Goal: Task Accomplishment & Management: Manage account settings

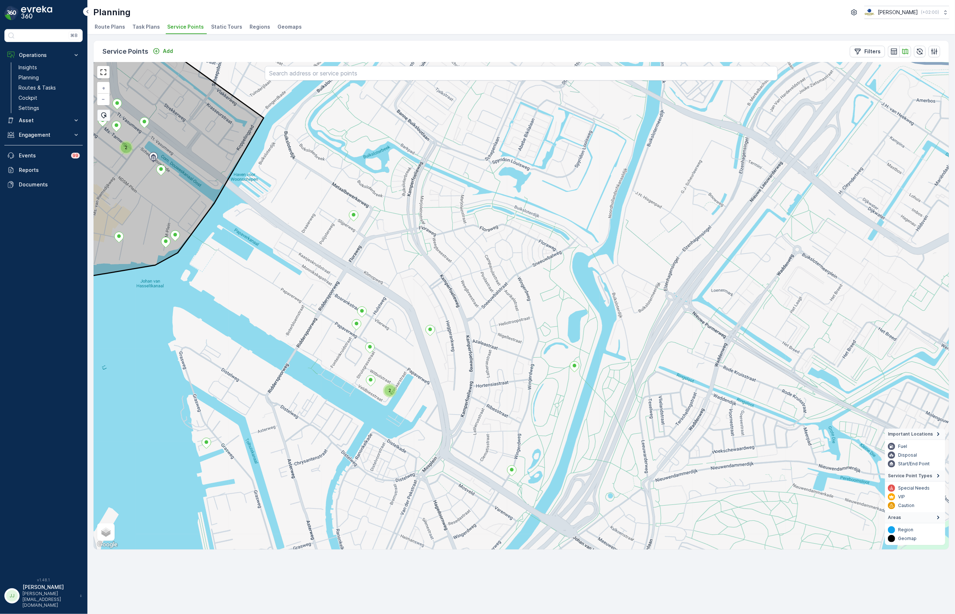
drag, startPoint x: 479, startPoint y: 203, endPoint x: 690, endPoint y: 191, distance: 210.7
click at [690, 191] on div "2 2 + − Satellite Roadmap Terrain Hybrid Leaflet Keyboard shortcuts Map Data Ma…" at bounding box center [521, 305] width 855 height 487
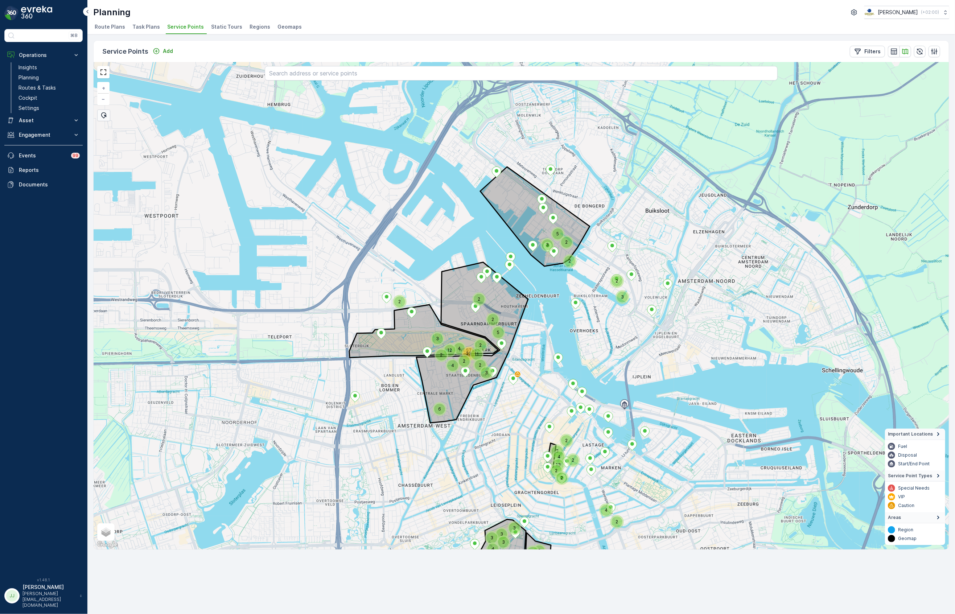
drag, startPoint x: 445, startPoint y: 201, endPoint x: 394, endPoint y: 282, distance: 96.7
click at [395, 284] on div "3 7 3 2 2 7 2 3 3 5 2 4 2 13 2 2 2 4 2 4 4 23 2 2 11 2 3 2 2 4 3 3 3 3 5 3 2 9 …" at bounding box center [521, 305] width 855 height 487
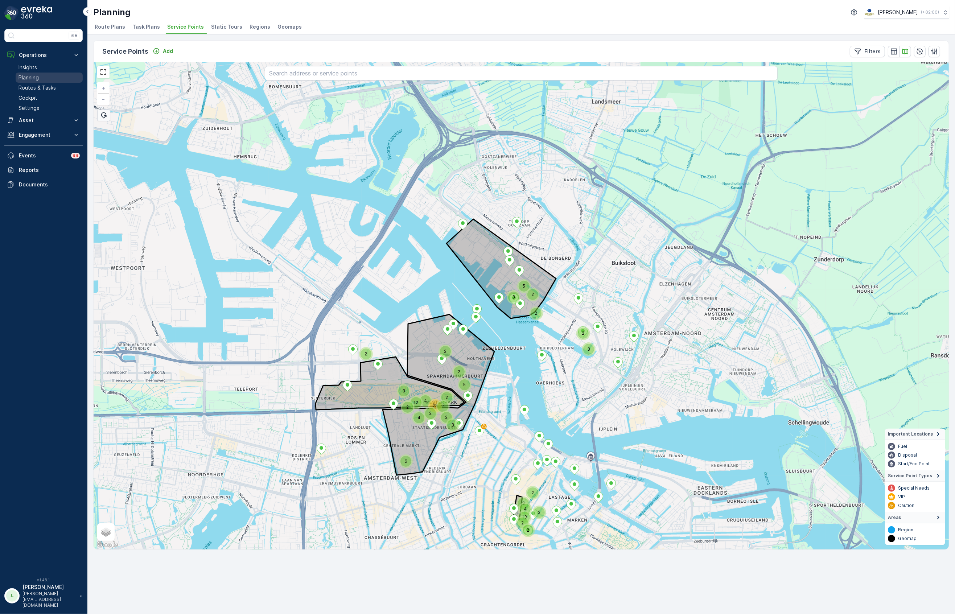
click at [51, 83] on link "Planning" at bounding box center [49, 78] width 67 height 10
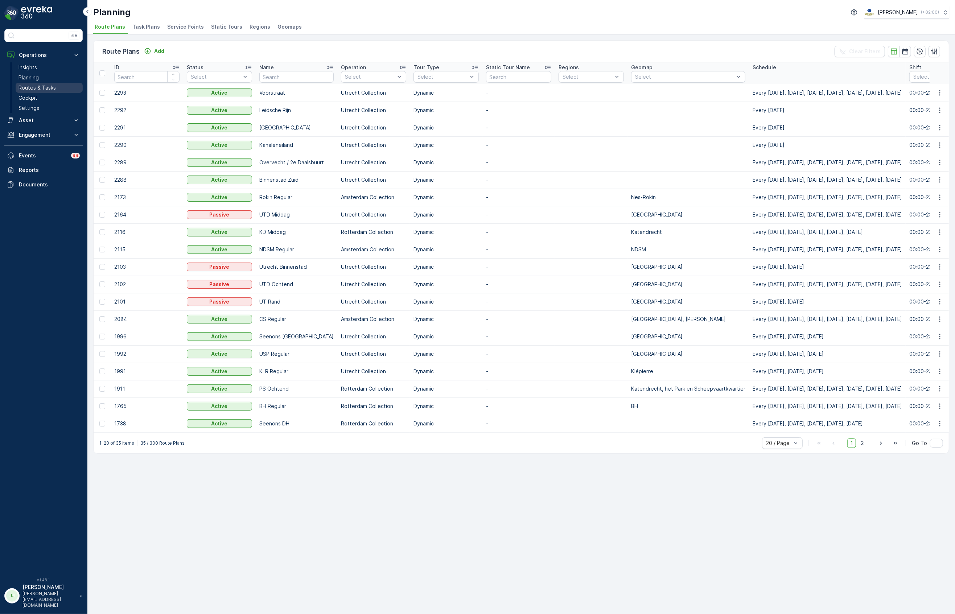
click at [53, 86] on p "Routes & Tasks" at bounding box center [36, 87] width 37 height 7
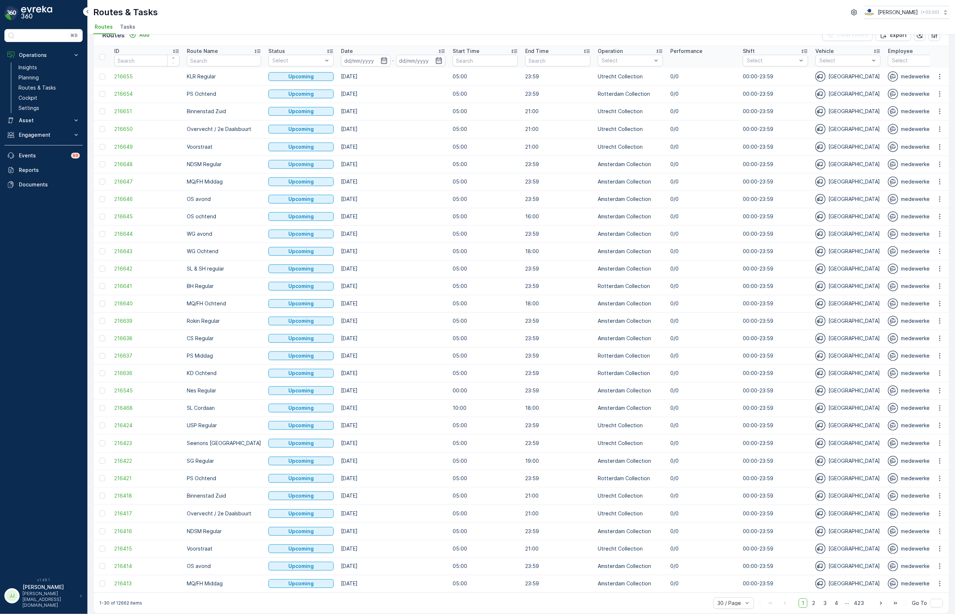
scroll to position [25, 0]
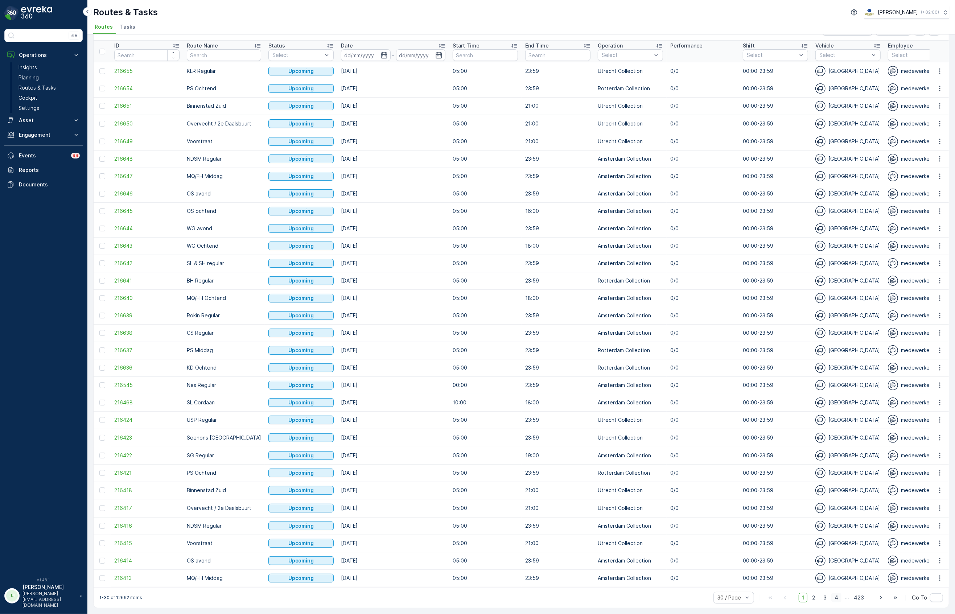
click at [838, 598] on span "4" at bounding box center [836, 597] width 10 height 9
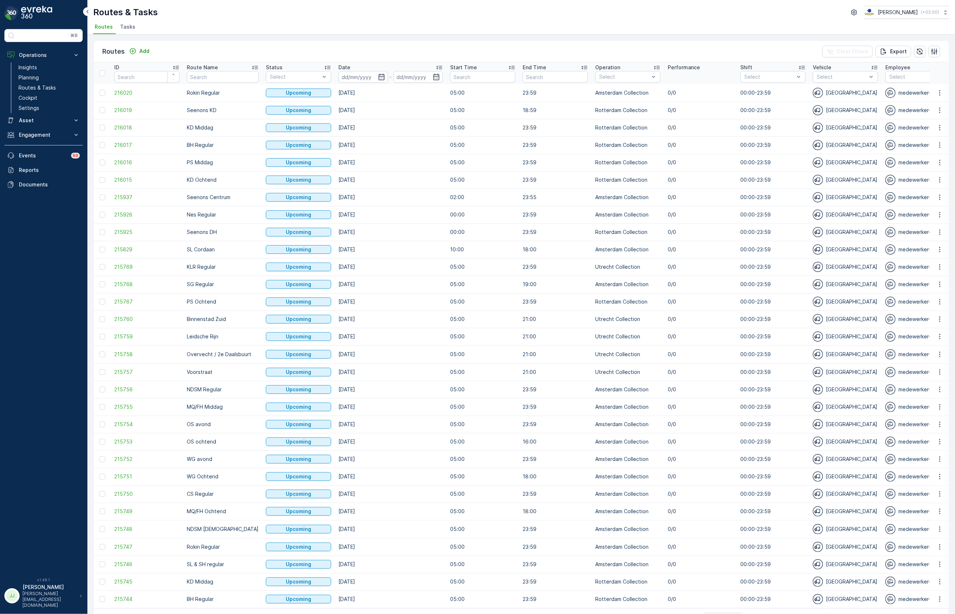
scroll to position [24, 0]
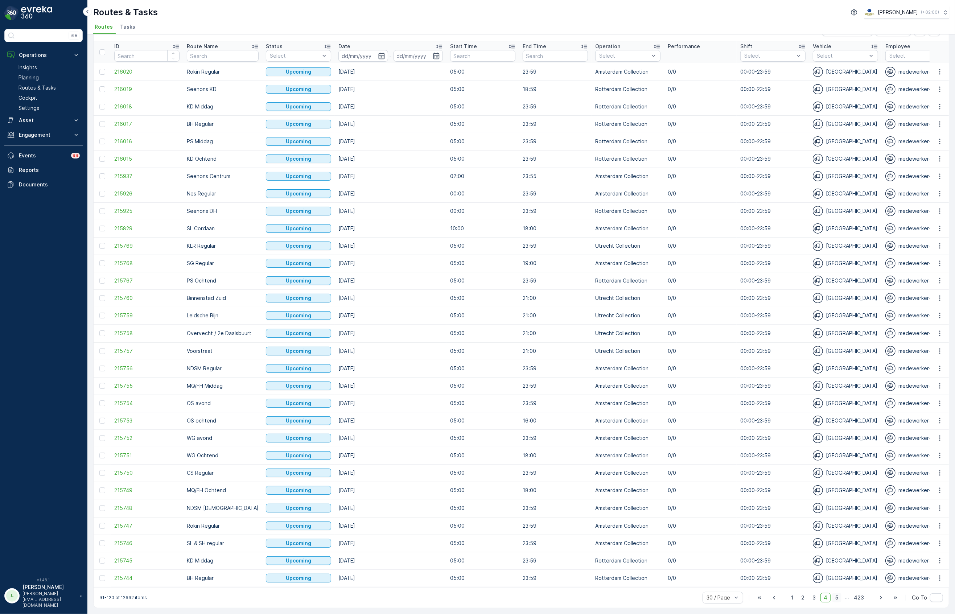
click at [837, 599] on span "5" at bounding box center [836, 597] width 9 height 9
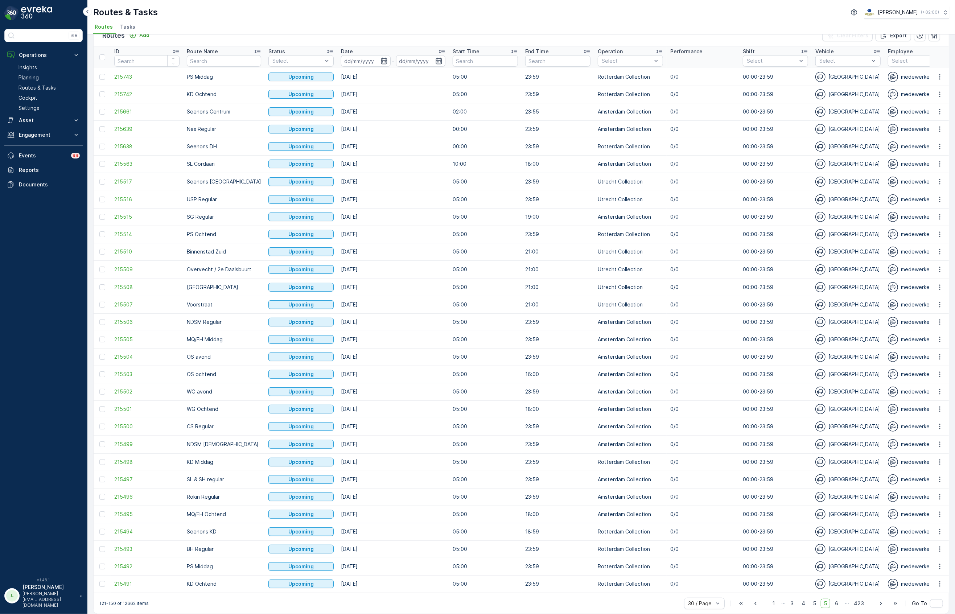
scroll to position [24, 0]
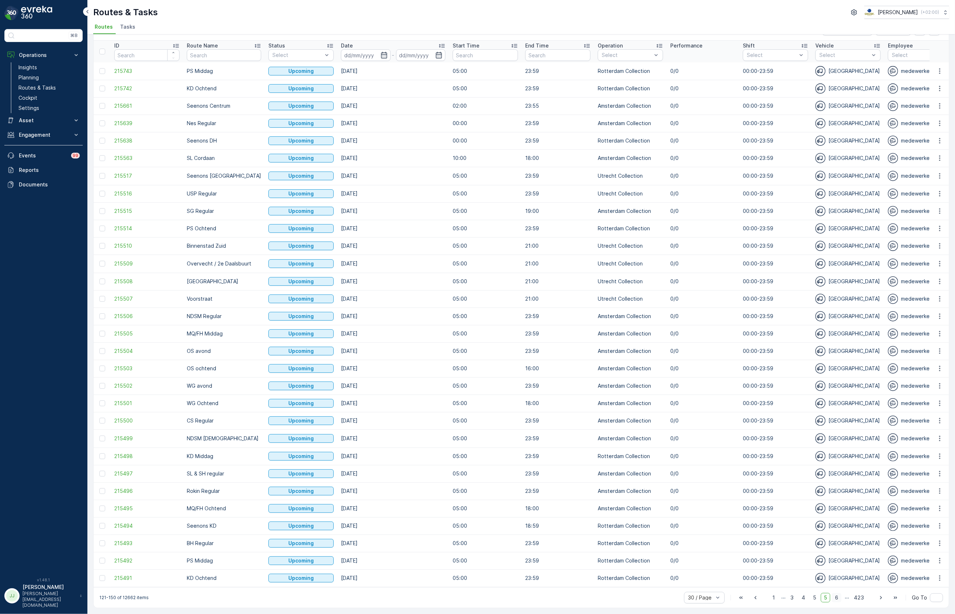
click at [835, 598] on span "6" at bounding box center [837, 597] width 10 height 9
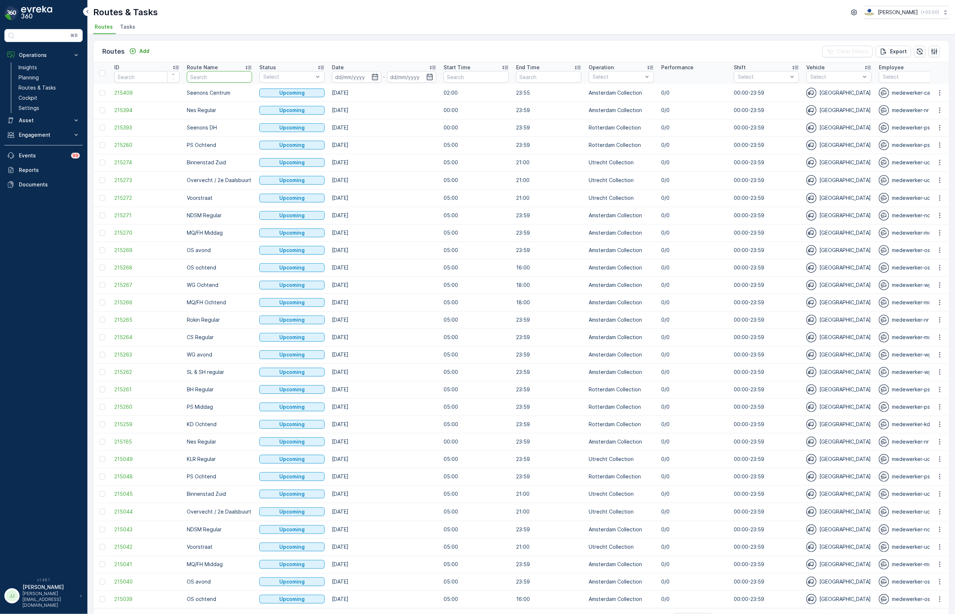
click at [199, 77] on input "text" at bounding box center [219, 77] width 65 height 12
click at [39, 79] on link "Planning" at bounding box center [49, 78] width 67 height 10
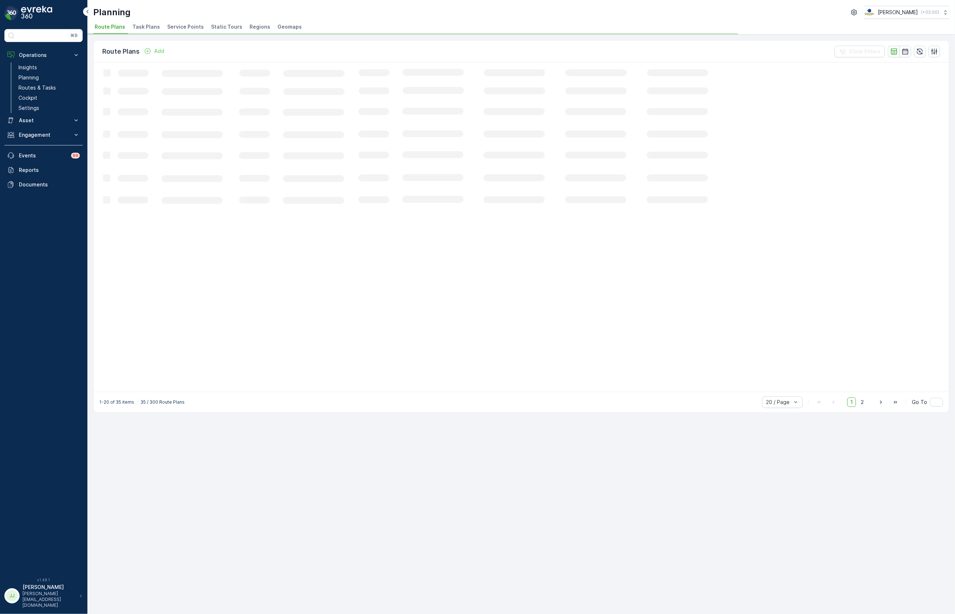
click at [192, 27] on span "Service Points" at bounding box center [185, 26] width 37 height 7
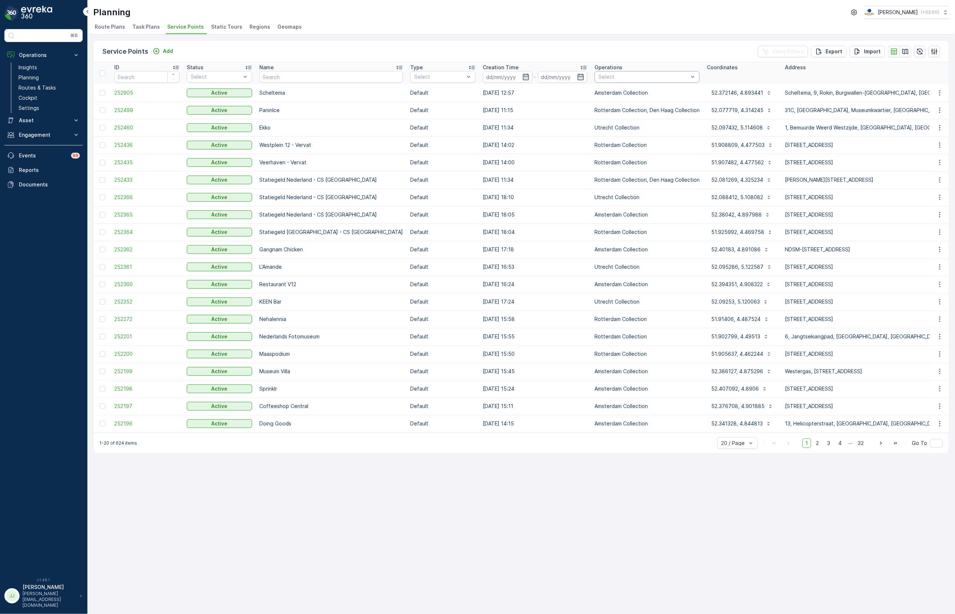
click at [598, 77] on div at bounding box center [643, 77] width 91 height 6
click at [280, 76] on input "text" at bounding box center [331, 77] width 144 height 12
type input "panin"
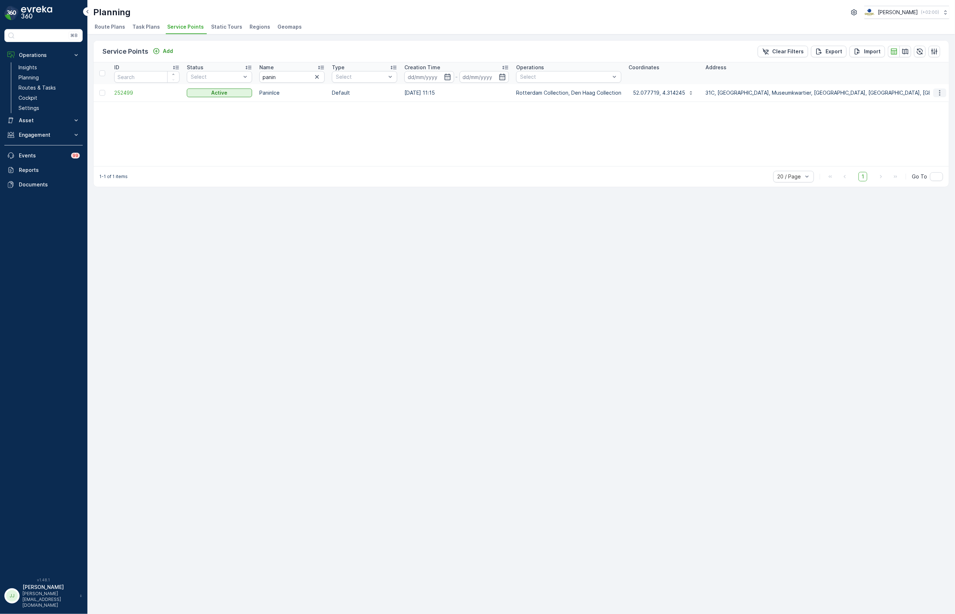
click at [942, 92] on icon "button" at bounding box center [939, 92] width 7 height 7
click at [939, 92] on icon "button" at bounding box center [939, 92] width 7 height 7
click at [940, 111] on div "Edit Service Point" at bounding box center [924, 114] width 60 height 10
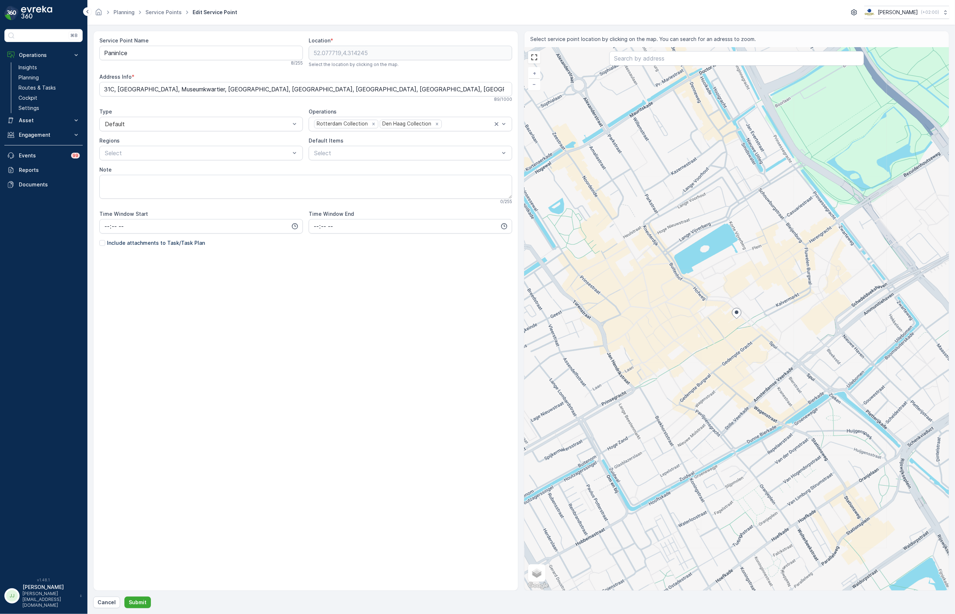
click at [112, 246] on p "Include attachments to Task/Task Plan" at bounding box center [156, 242] width 98 height 7
click at [99, 239] on input "Include attachments to Task/Task Plan" at bounding box center [99, 239] width 0 height 0
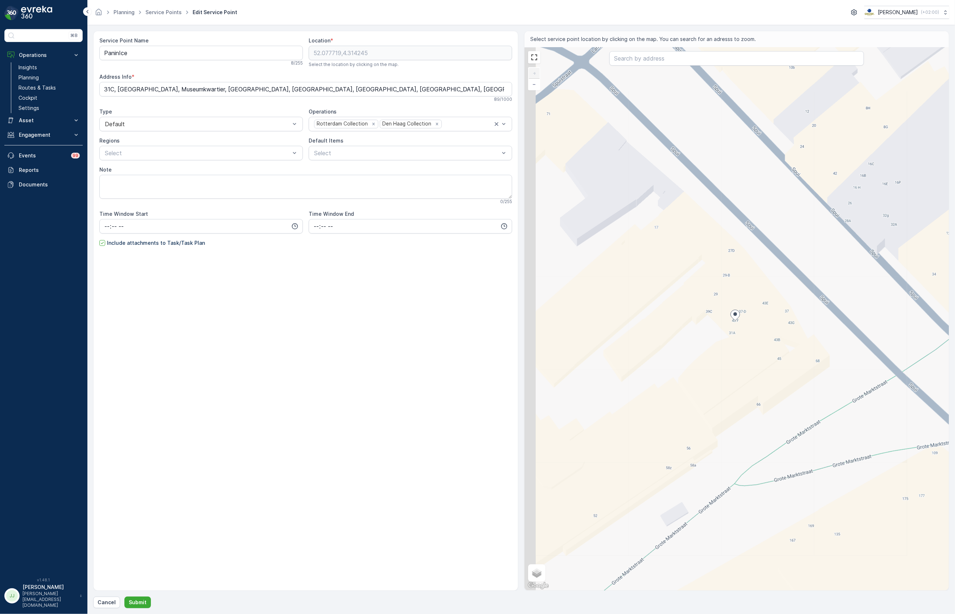
drag, startPoint x: 697, startPoint y: 362, endPoint x: 763, endPoint y: 343, distance: 69.0
click at [763, 343] on div "+ − Satellite Roadmap Terrain Hybrid Leaflet Keyboard shortcuts Map Data Map da…" at bounding box center [736, 319] width 424 height 543
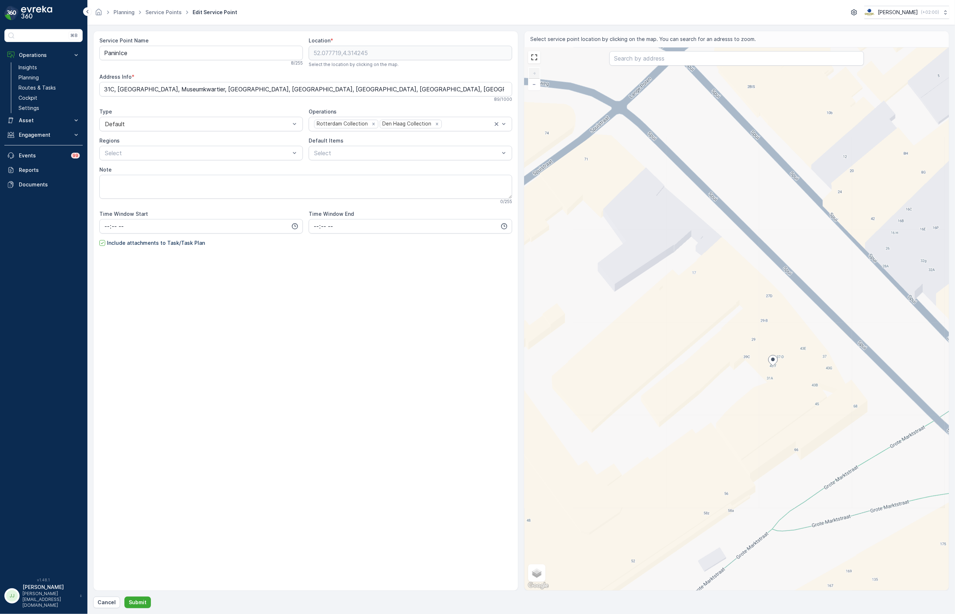
drag, startPoint x: 724, startPoint y: 388, endPoint x: 747, endPoint y: 454, distance: 70.2
click at [758, 454] on div "+ − Satellite Roadmap Terrain Hybrid Leaflet Keyboard shortcuts Map Data Map da…" at bounding box center [736, 319] width 424 height 543
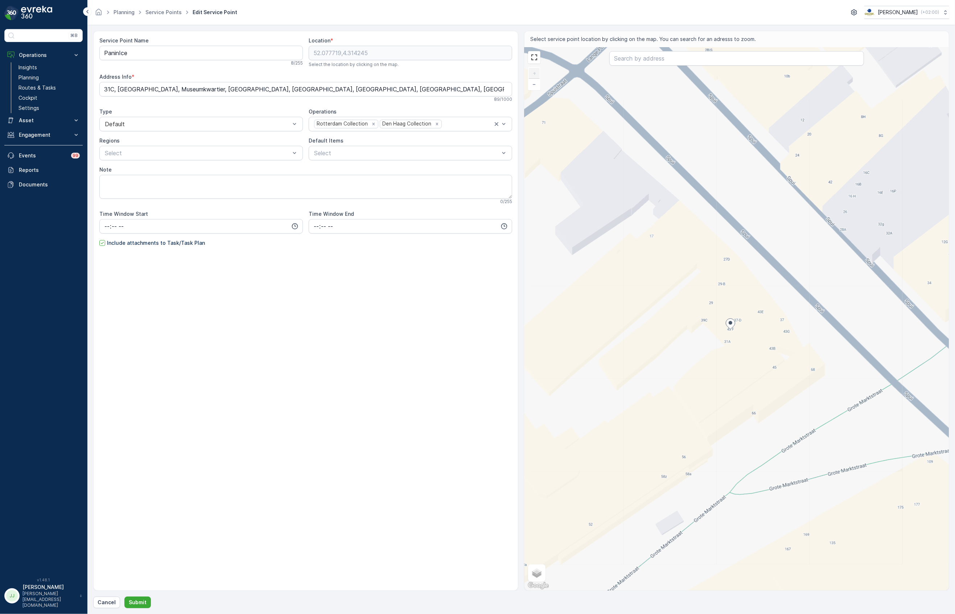
click at [804, 305] on div "+ − Satellite Roadmap Terrain Hybrid Leaflet Keyboard shortcuts Map Data Map da…" at bounding box center [736, 319] width 424 height 543
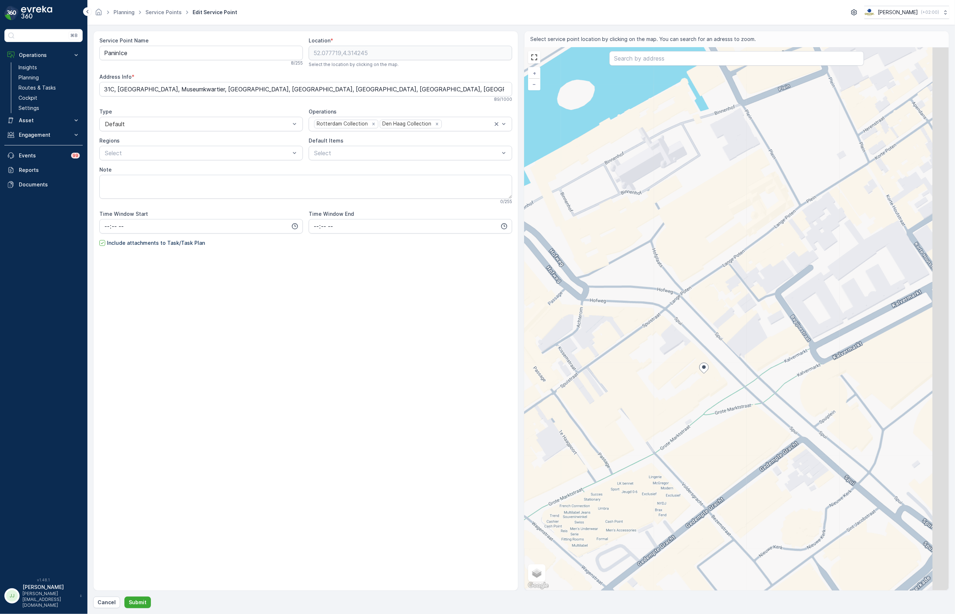
click at [694, 398] on div "+ − Satellite Roadmap Terrain Hybrid Leaflet Keyboard shortcuts Map Data Map da…" at bounding box center [736, 319] width 424 height 543
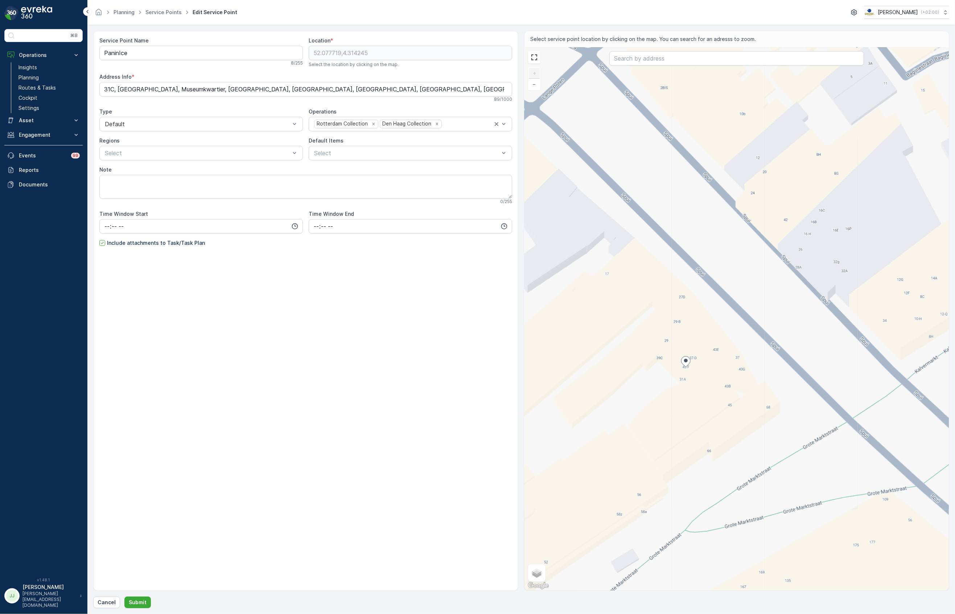
drag, startPoint x: 692, startPoint y: 420, endPoint x: 655, endPoint y: 476, distance: 67.6
click at [655, 476] on div "+ − Satellite Roadmap Terrain Hybrid Leaflet Keyboard shortcuts Map Data Map da…" at bounding box center [736, 319] width 424 height 543
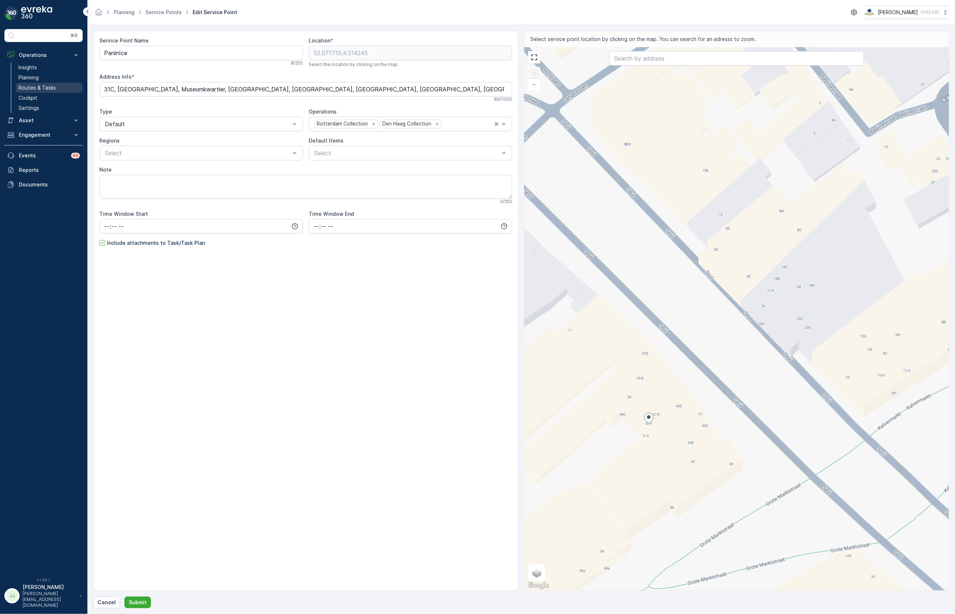
click at [55, 90] on link "Routes & Tasks" at bounding box center [49, 88] width 67 height 10
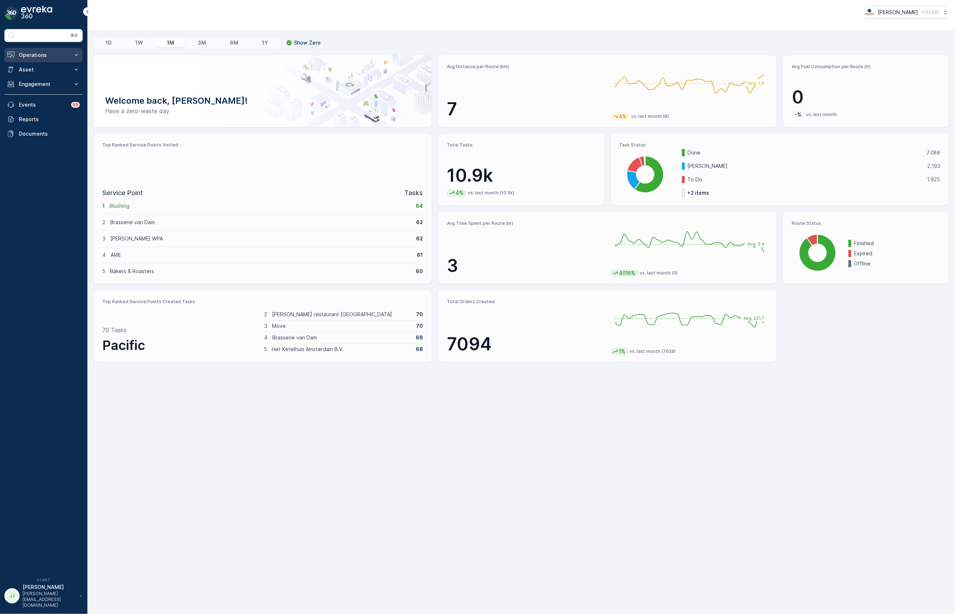
click at [47, 54] on p "Operations" at bounding box center [43, 54] width 49 height 7
click at [47, 88] on p "Routes & Tasks" at bounding box center [36, 87] width 37 height 7
